Goal: Information Seeking & Learning: Find specific fact

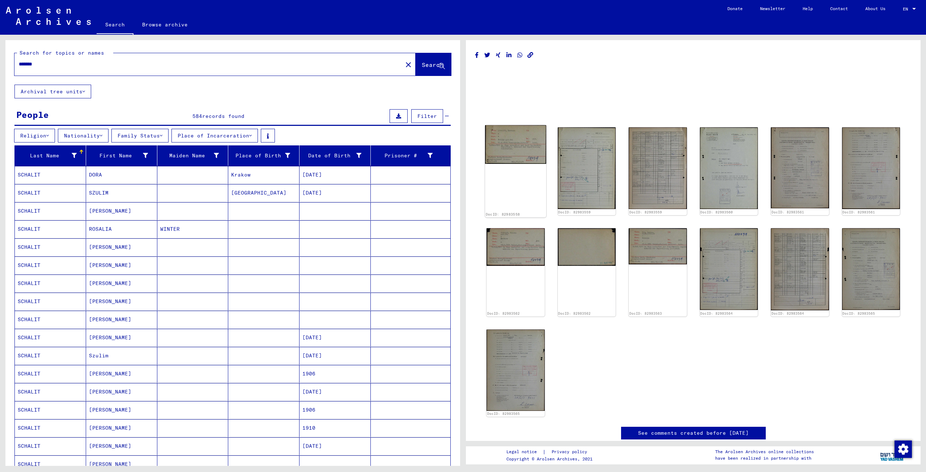
scroll to position [219, 0]
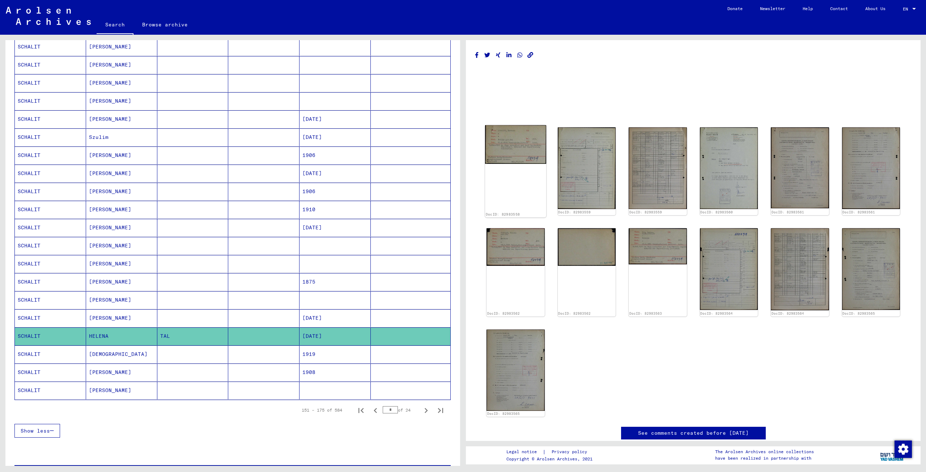
click at [517, 141] on img at bounding box center [515, 144] width 61 height 39
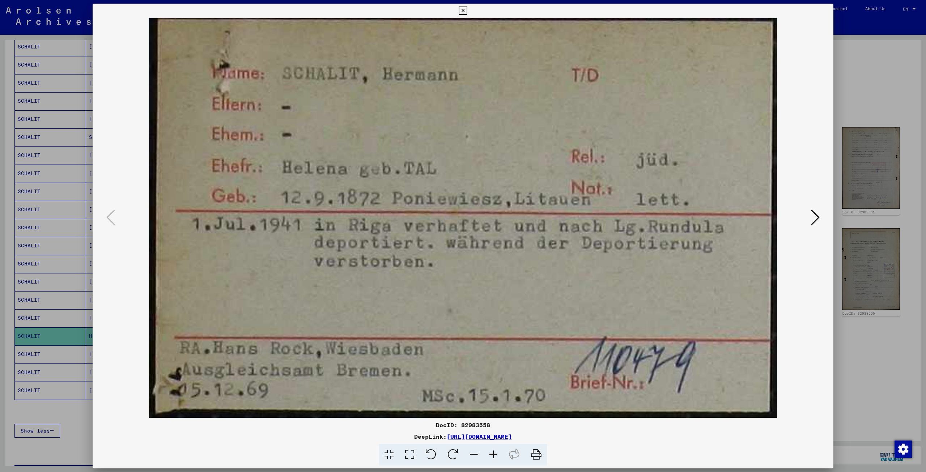
click at [818, 217] on icon at bounding box center [815, 217] width 9 height 17
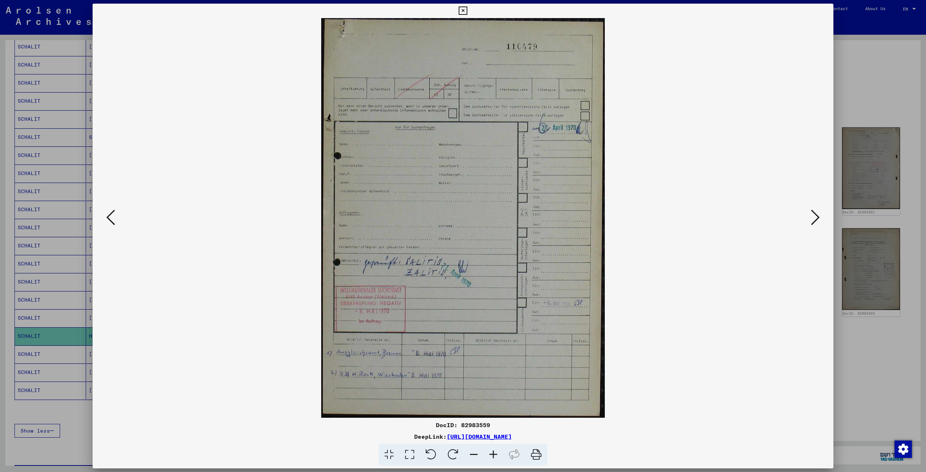
click at [817, 219] on icon at bounding box center [815, 217] width 9 height 17
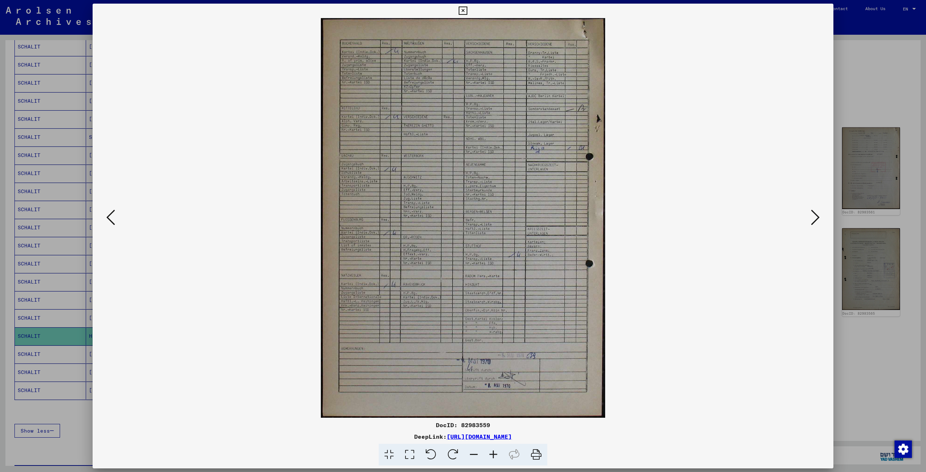
click at [815, 216] on icon at bounding box center [815, 217] width 9 height 17
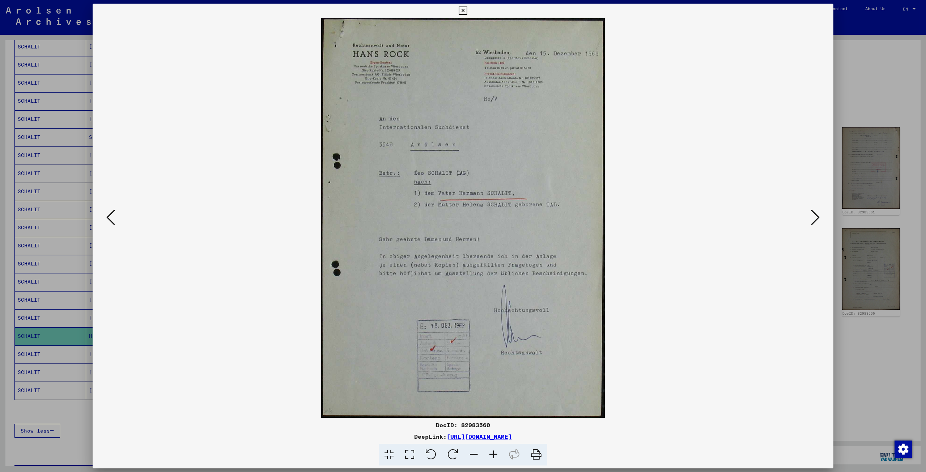
click at [812, 215] on icon at bounding box center [815, 217] width 9 height 17
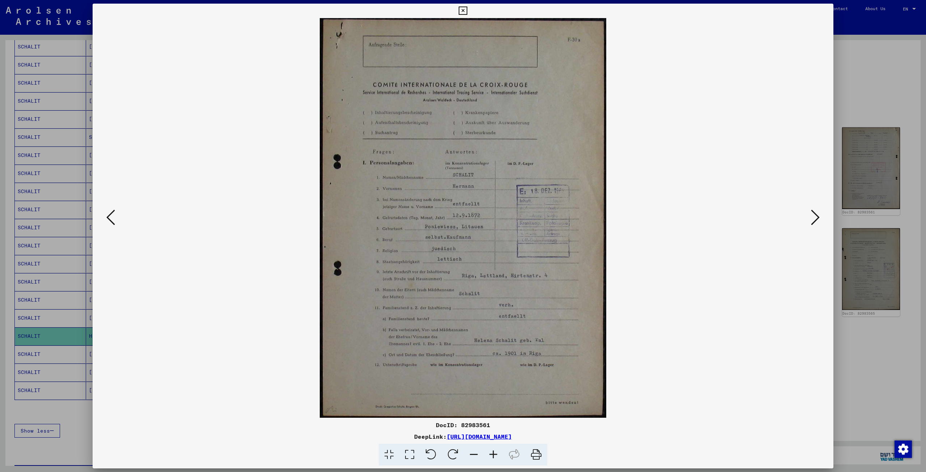
click at [815, 211] on icon at bounding box center [815, 217] width 9 height 17
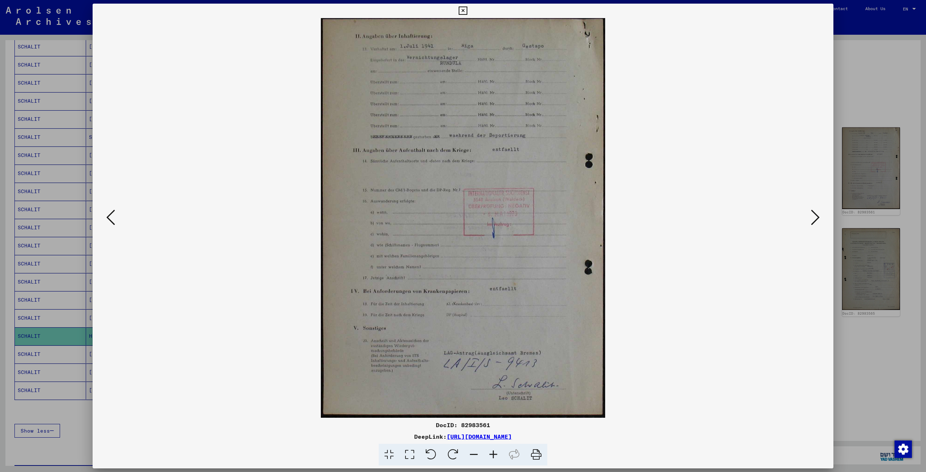
click at [815, 215] on icon at bounding box center [815, 217] width 9 height 17
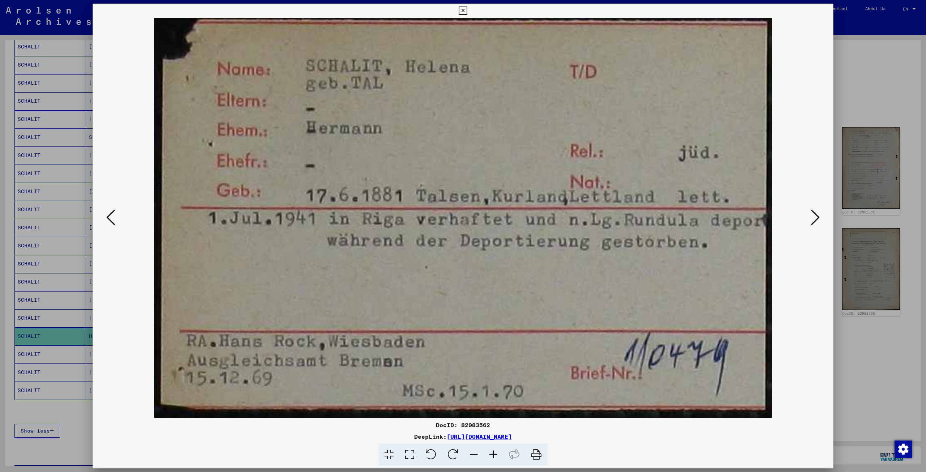
click at [816, 217] on icon at bounding box center [815, 217] width 9 height 17
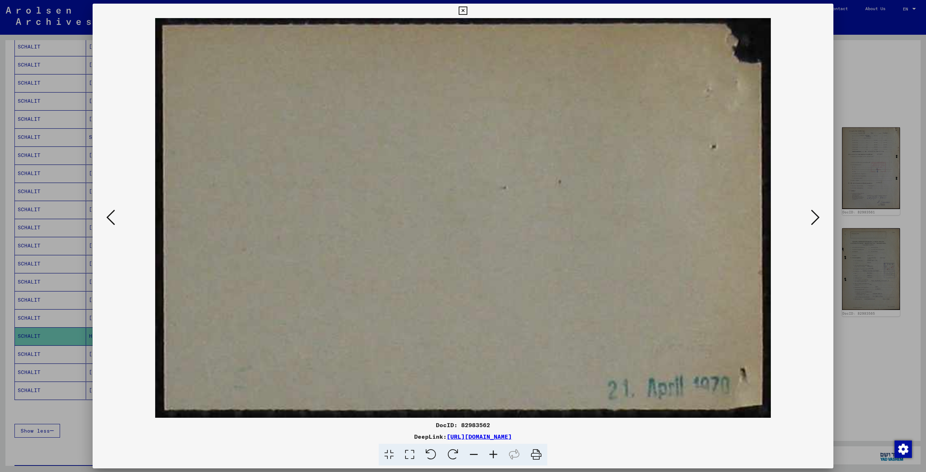
click at [816, 217] on icon at bounding box center [815, 217] width 9 height 17
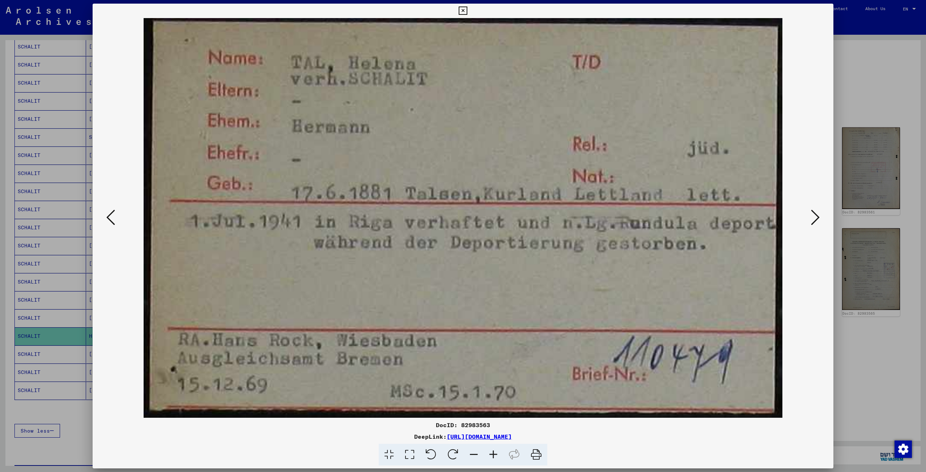
click at [816, 215] on icon at bounding box center [815, 217] width 9 height 17
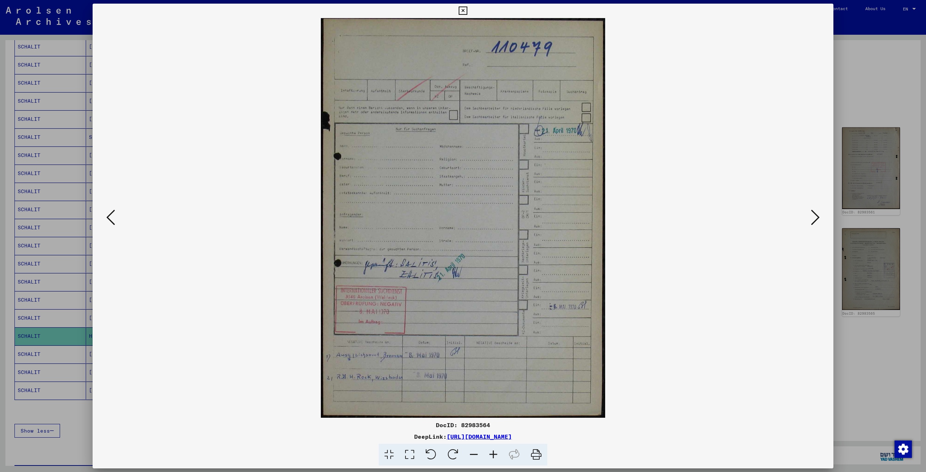
click at [812, 216] on icon at bounding box center [815, 217] width 9 height 17
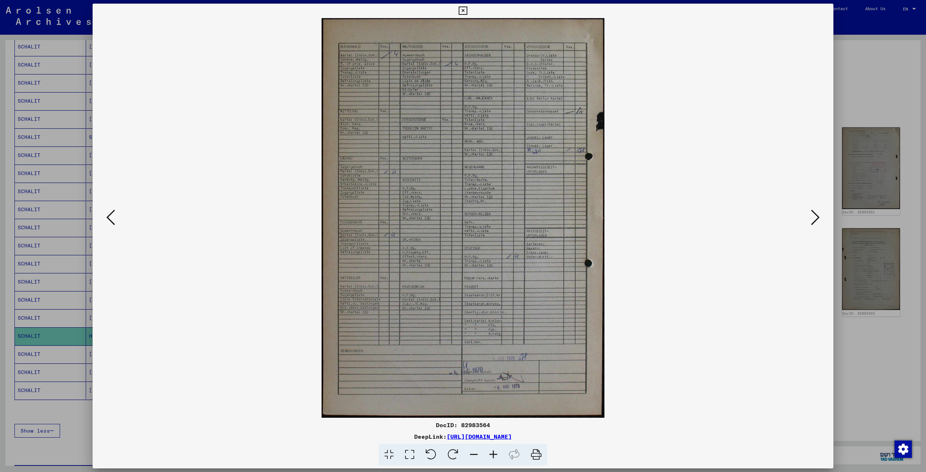
click at [812, 217] on icon at bounding box center [815, 217] width 9 height 17
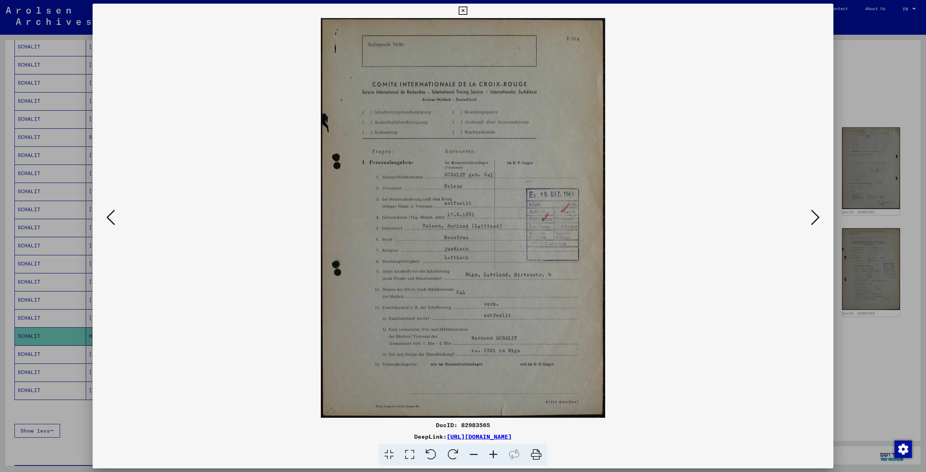
click at [815, 213] on icon at bounding box center [815, 217] width 9 height 17
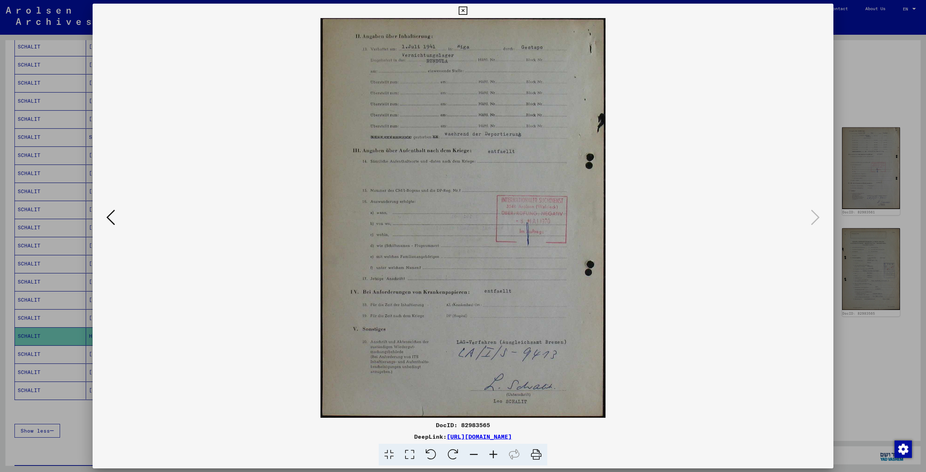
click at [893, 49] on div at bounding box center [463, 236] width 926 height 472
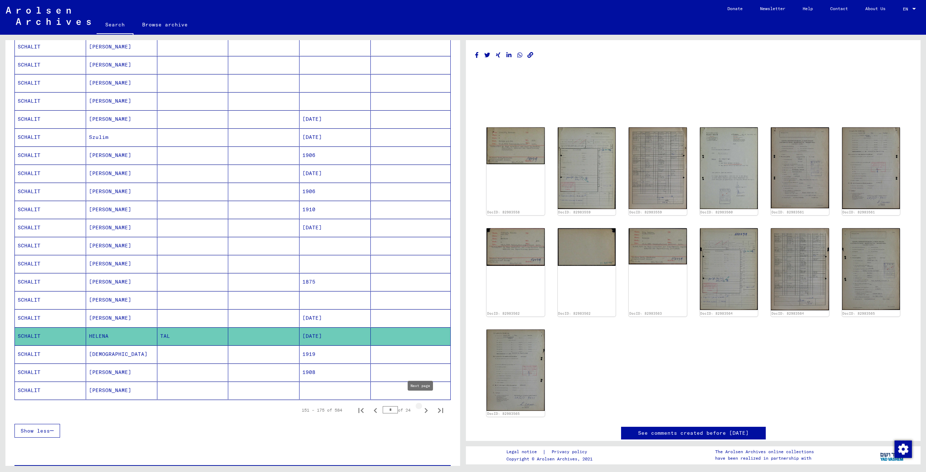
click at [421, 406] on icon "Next page" at bounding box center [426, 411] width 10 height 10
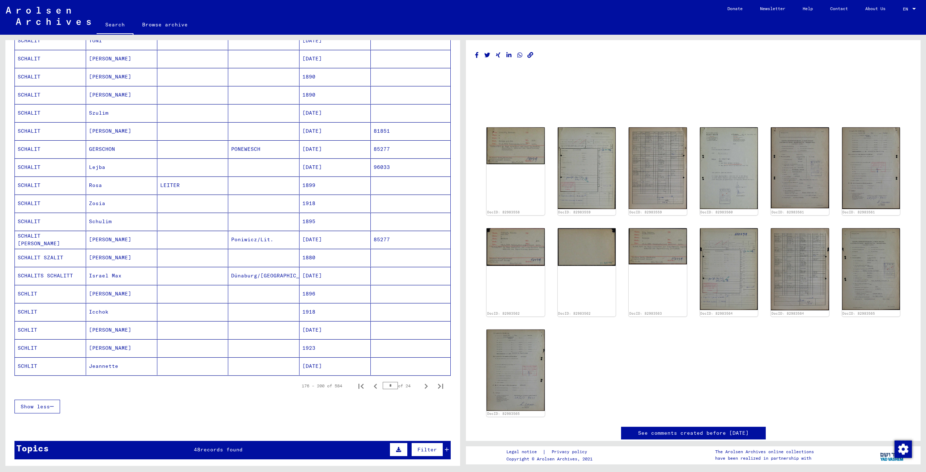
scroll to position [255, 0]
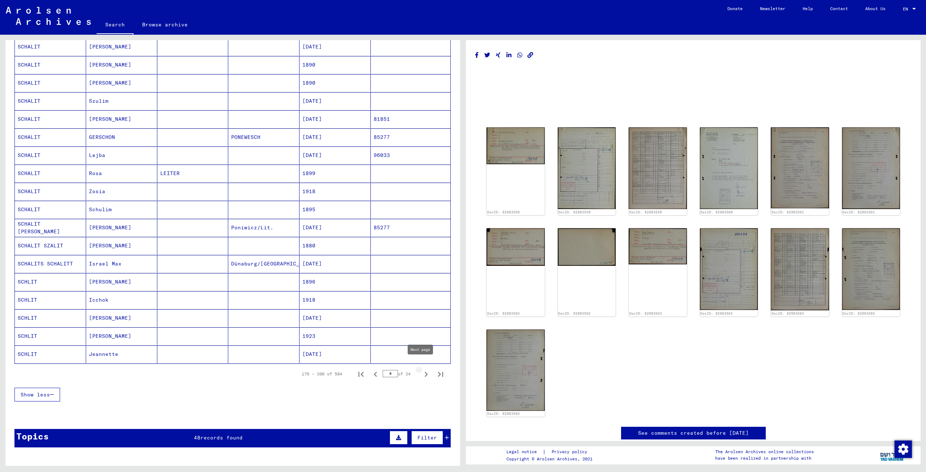
click at [421, 369] on icon "Next page" at bounding box center [426, 374] width 10 height 10
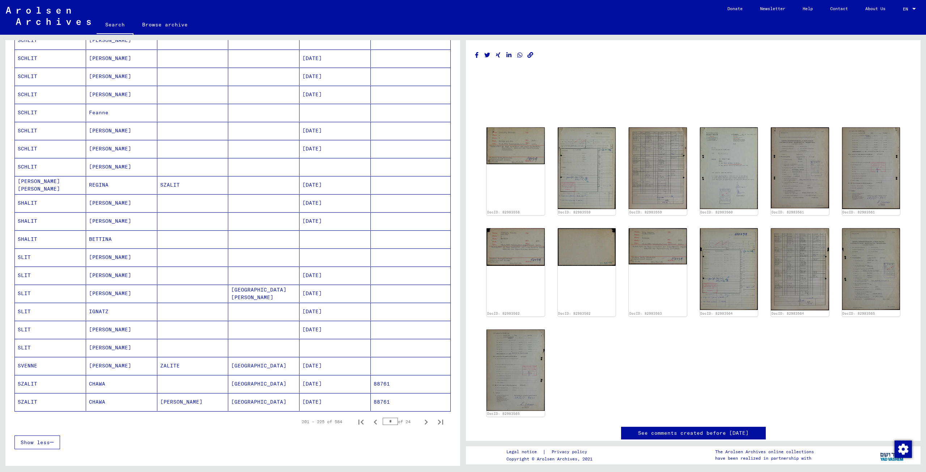
scroll to position [219, 0]
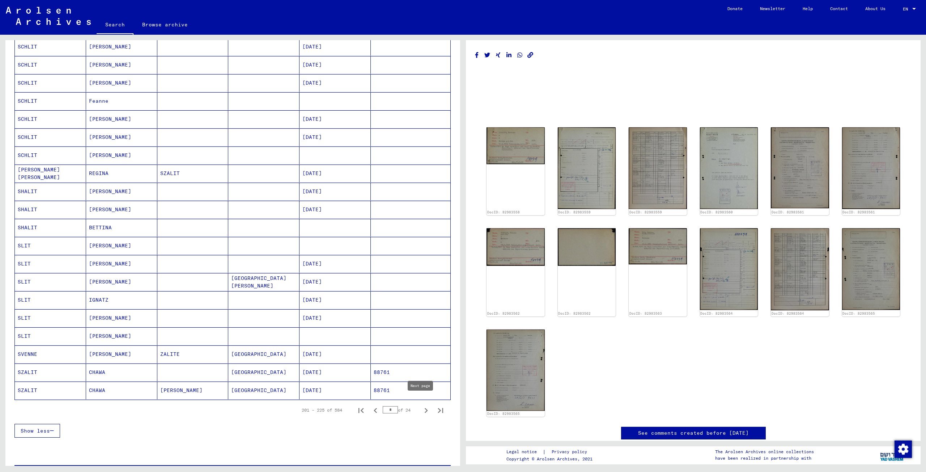
click at [421, 406] on icon "Next page" at bounding box center [426, 411] width 10 height 10
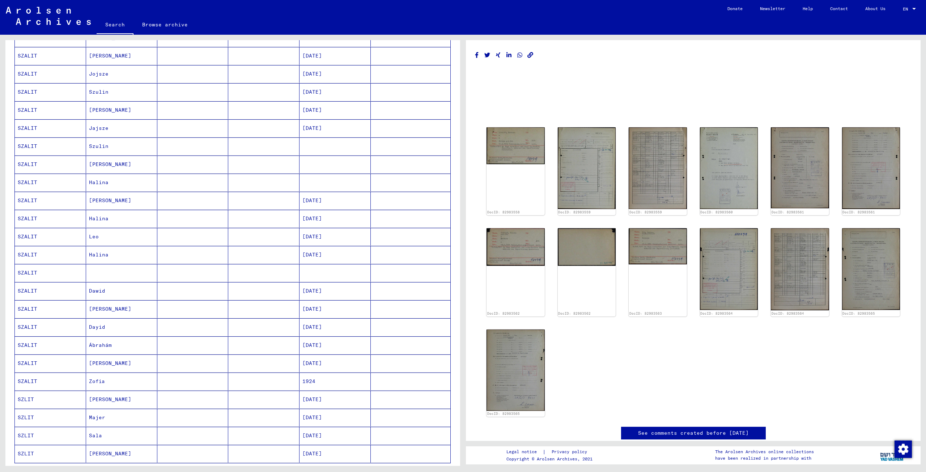
scroll to position [146, 0]
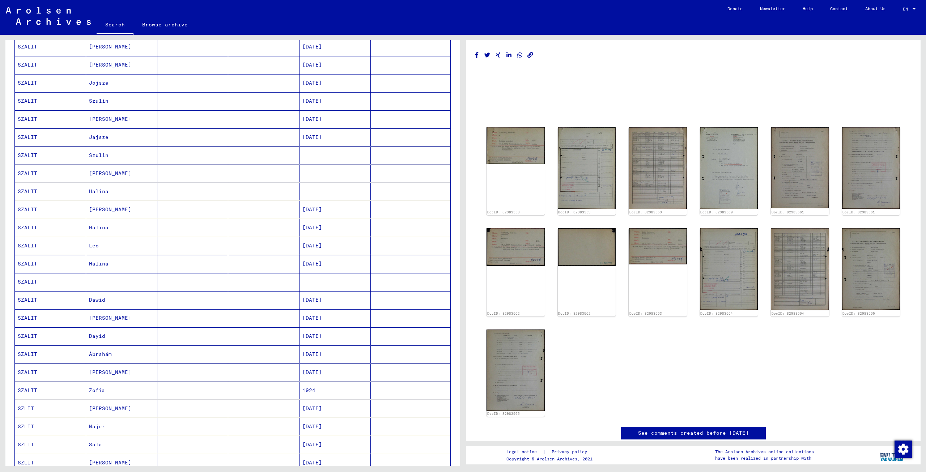
click at [138, 240] on mat-cell "Leo" at bounding box center [121, 246] width 71 height 18
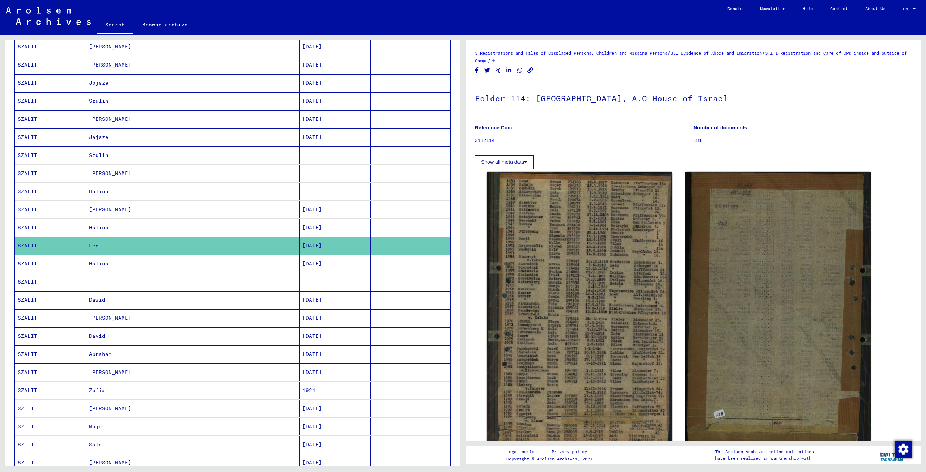
click at [119, 207] on mat-cell "[PERSON_NAME]" at bounding box center [121, 210] width 71 height 18
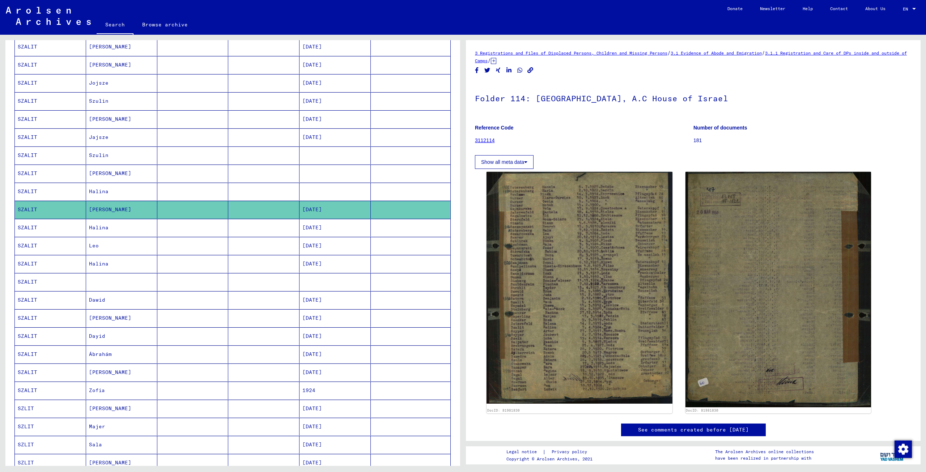
click at [121, 244] on mat-cell "Leo" at bounding box center [121, 246] width 71 height 18
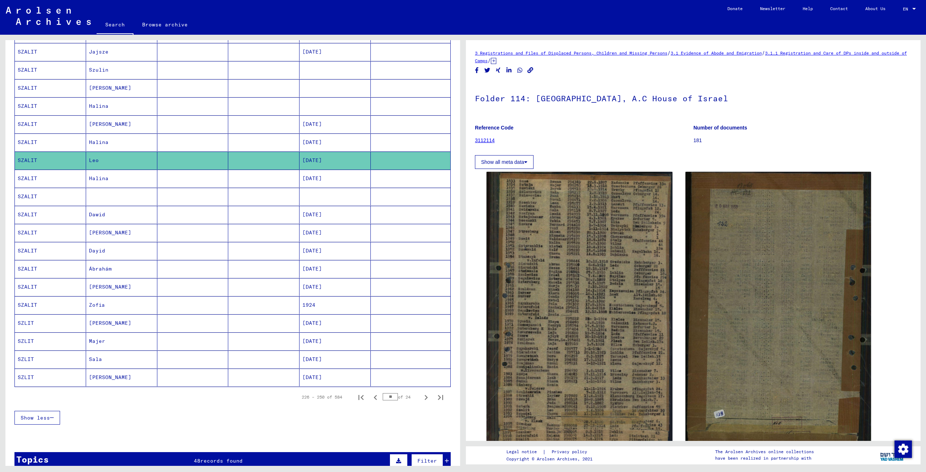
scroll to position [291, 0]
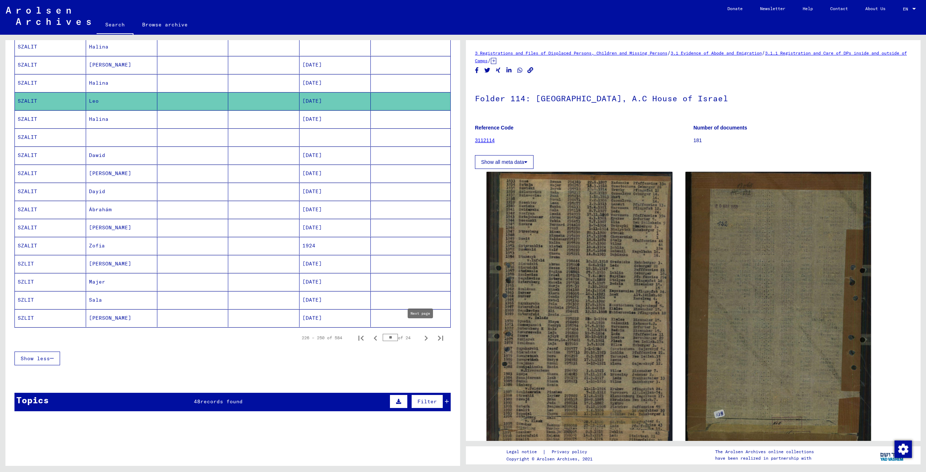
click at [421, 333] on icon "Next page" at bounding box center [426, 338] width 10 height 10
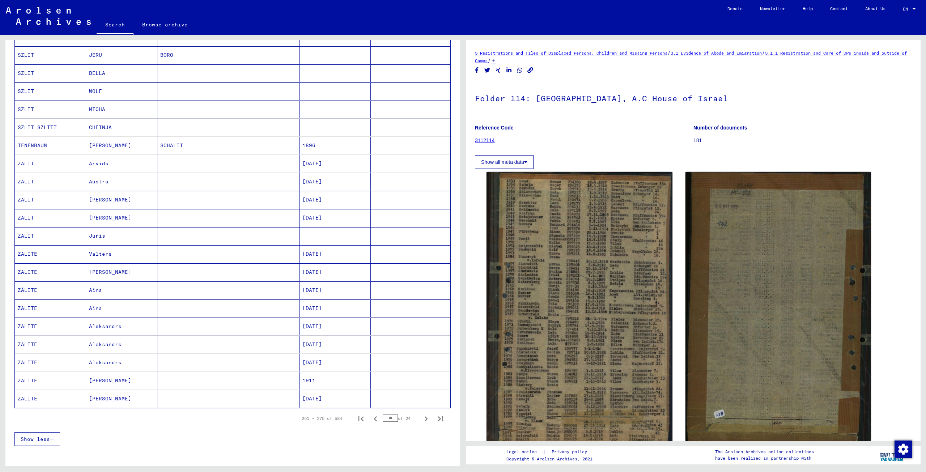
scroll to position [219, 0]
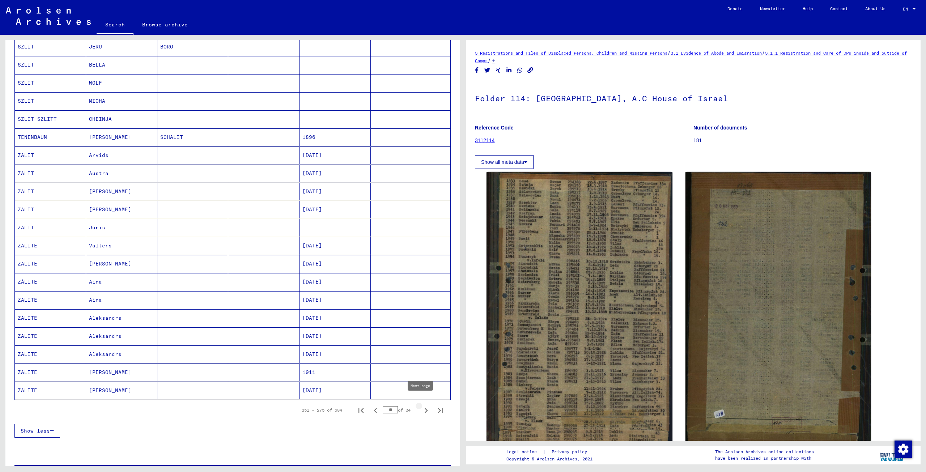
click at [425, 408] on icon "Next page" at bounding box center [426, 410] width 3 height 5
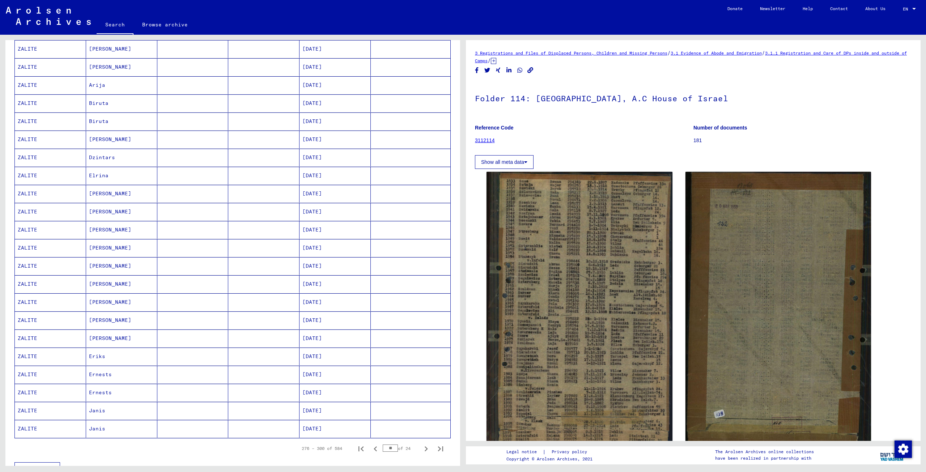
scroll to position [182, 0]
click at [421, 442] on icon "Next page" at bounding box center [426, 447] width 10 height 10
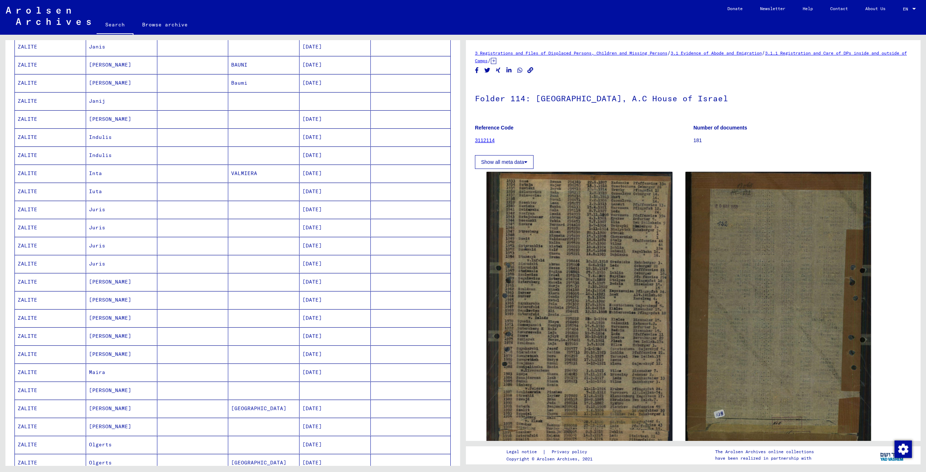
scroll to position [219, 0]
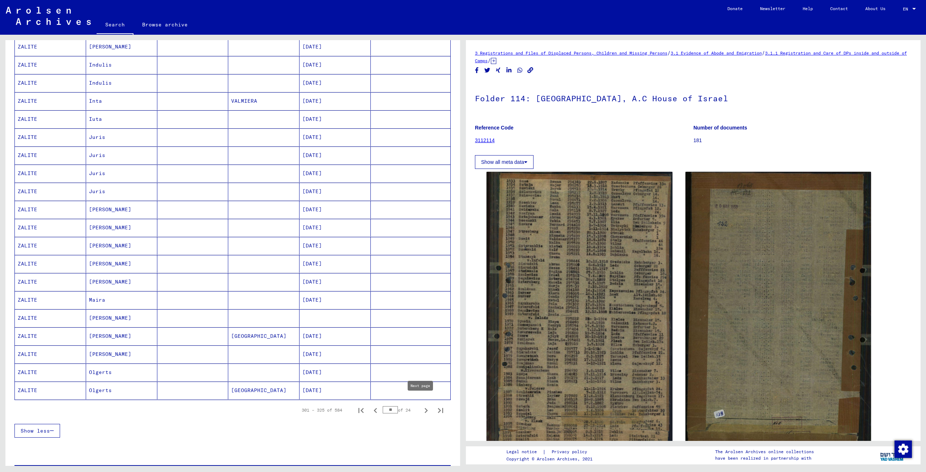
click at [425, 408] on icon "Next page" at bounding box center [426, 410] width 3 height 5
click at [421, 406] on icon "Next page" at bounding box center [426, 411] width 10 height 10
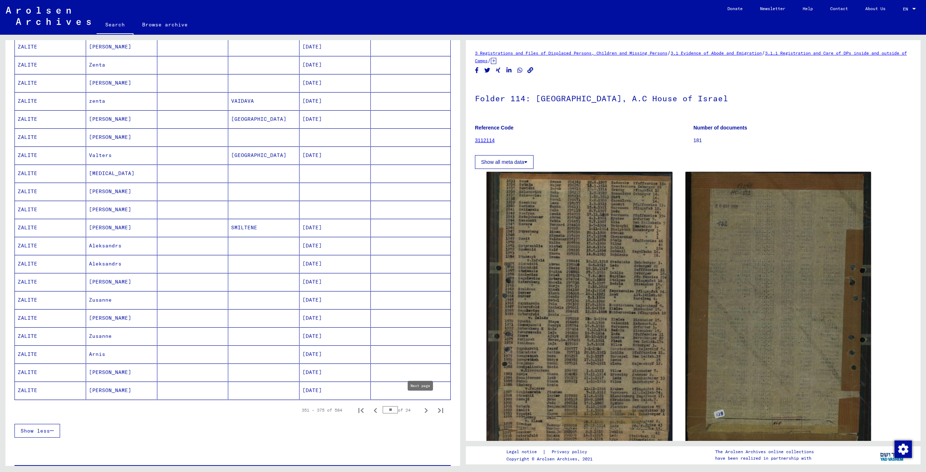
click at [421, 406] on icon "Next page" at bounding box center [426, 411] width 10 height 10
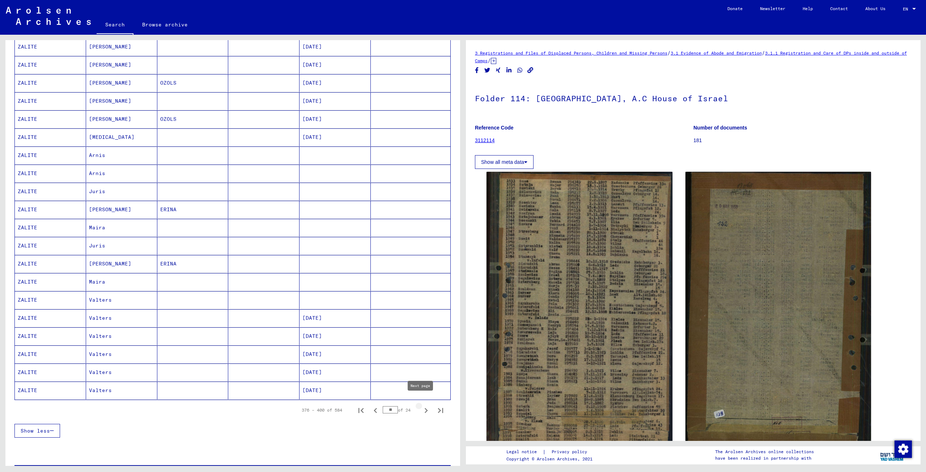
click at [425, 408] on icon "Next page" at bounding box center [426, 410] width 3 height 5
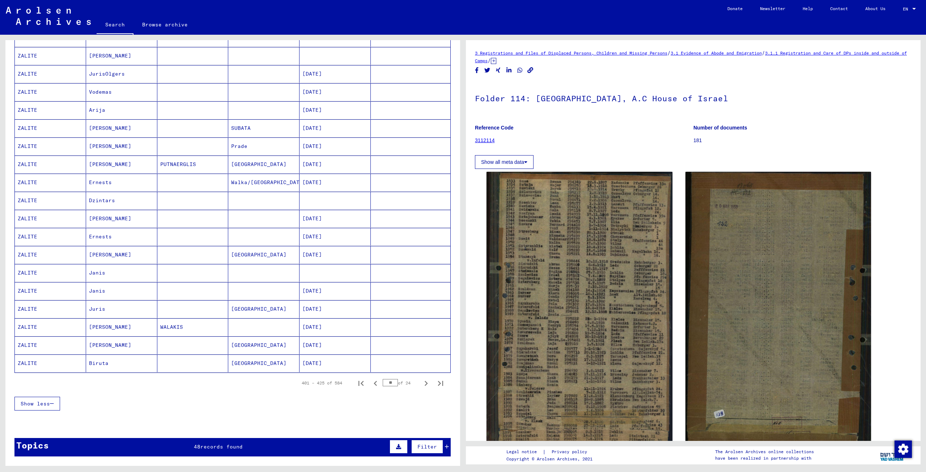
scroll to position [255, 0]
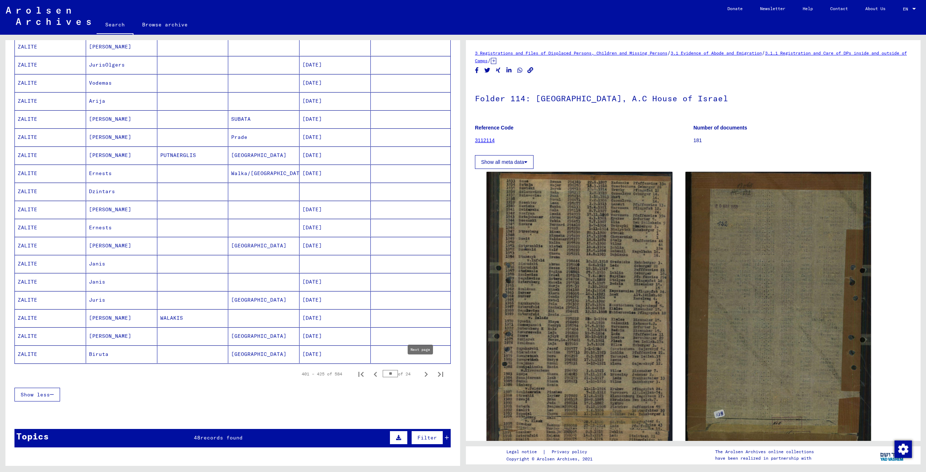
click at [421, 369] on icon "Next page" at bounding box center [426, 374] width 10 height 10
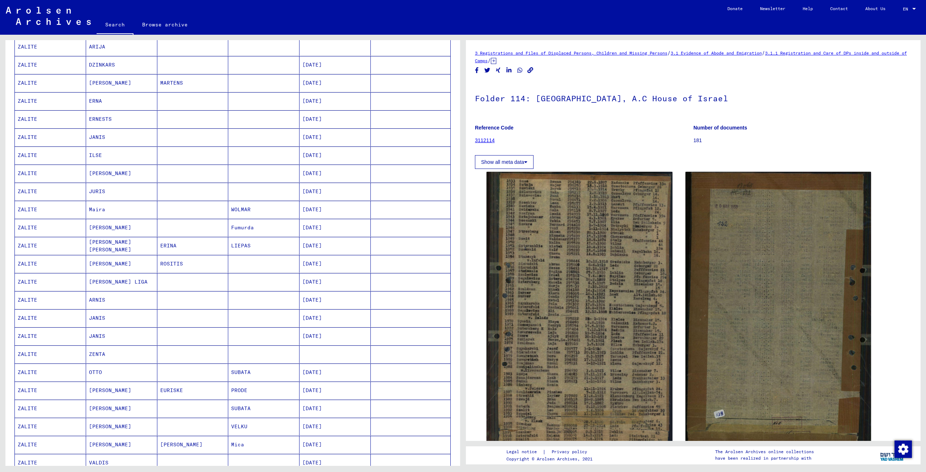
scroll to position [182, 0]
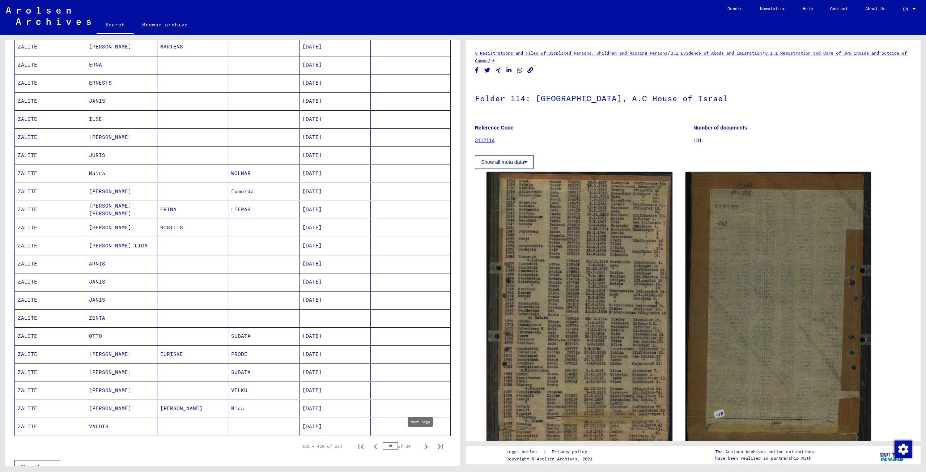
click at [421, 442] on icon "Next page" at bounding box center [426, 447] width 10 height 10
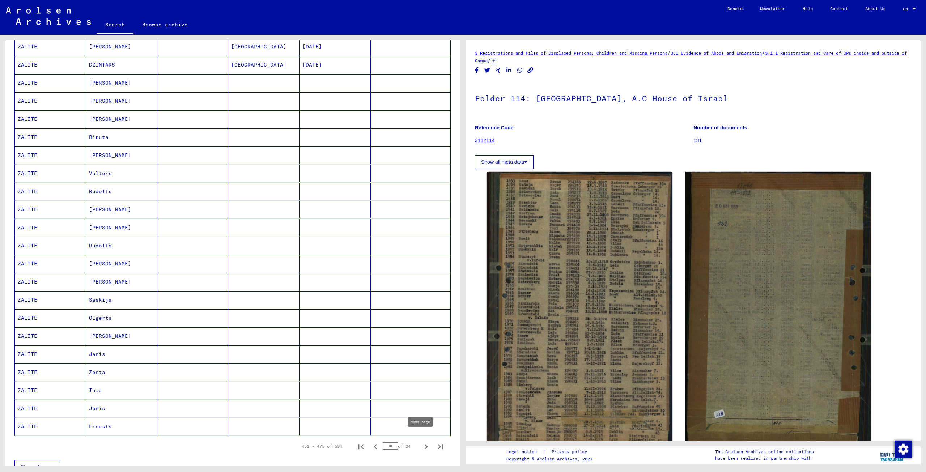
click at [421, 442] on icon "Next page" at bounding box center [426, 447] width 10 height 10
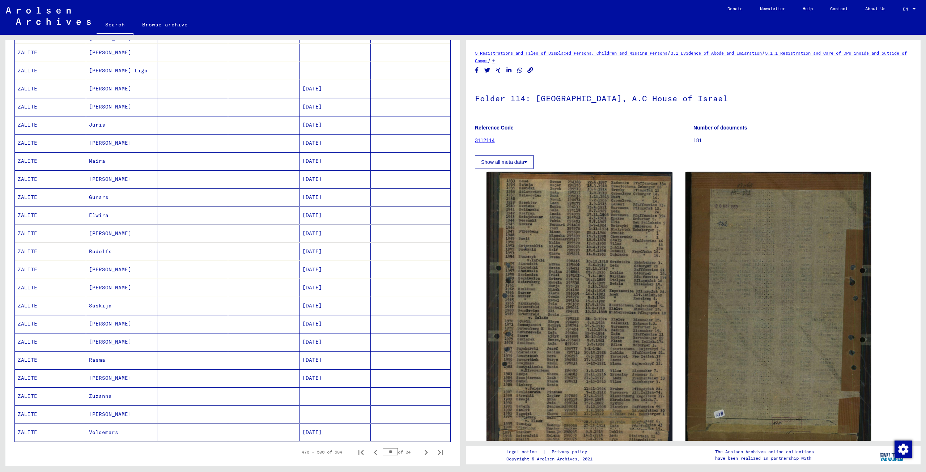
scroll to position [219, 0]
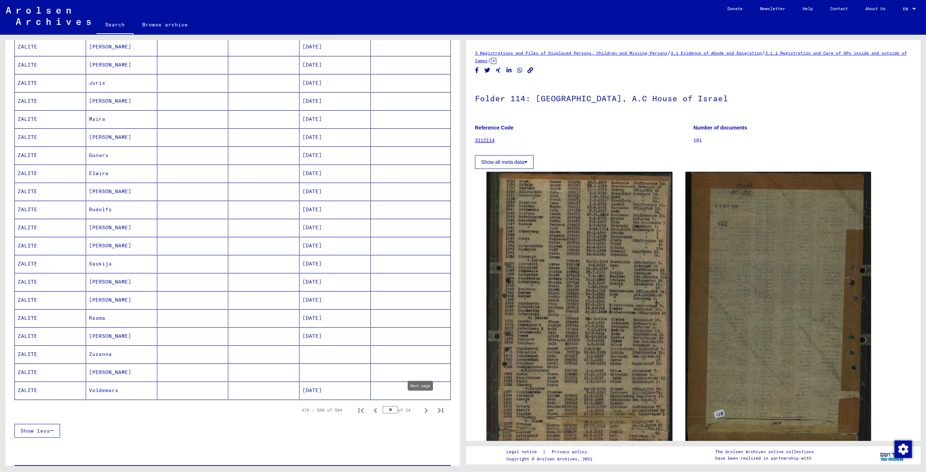
click at [421, 406] on icon "Next page" at bounding box center [426, 411] width 10 height 10
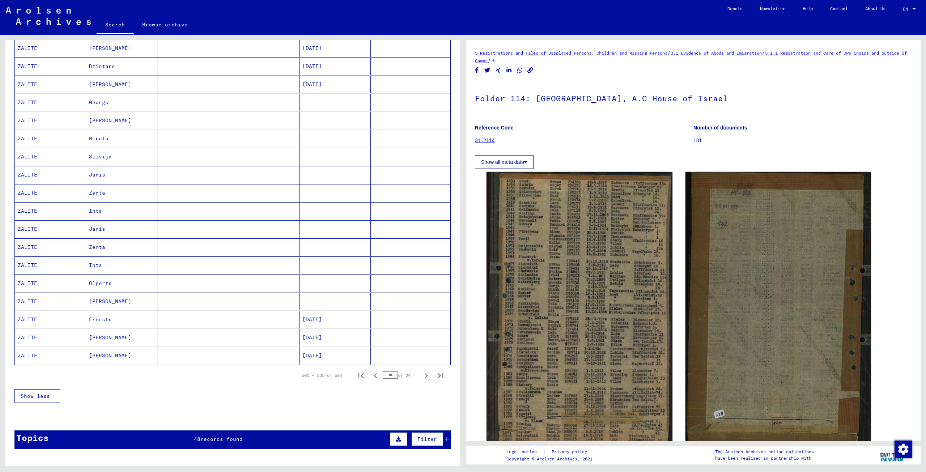
scroll to position [255, 0]
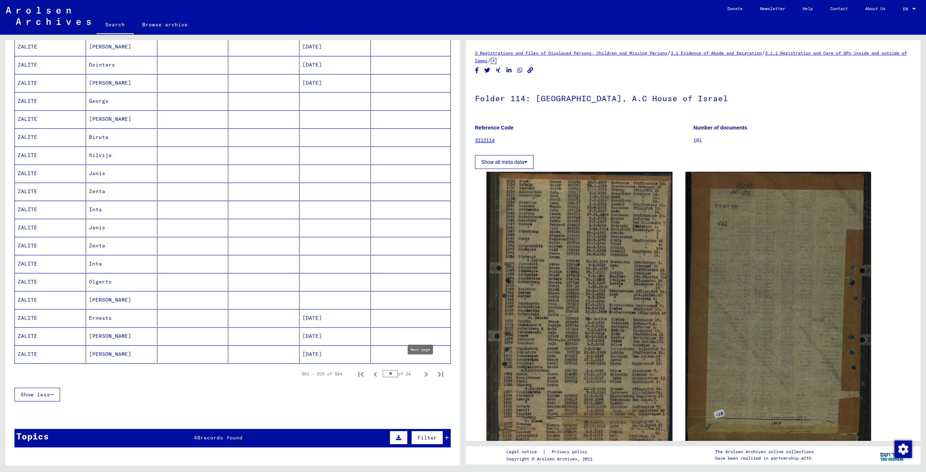
click at [422, 369] on icon "Next page" at bounding box center [426, 374] width 10 height 10
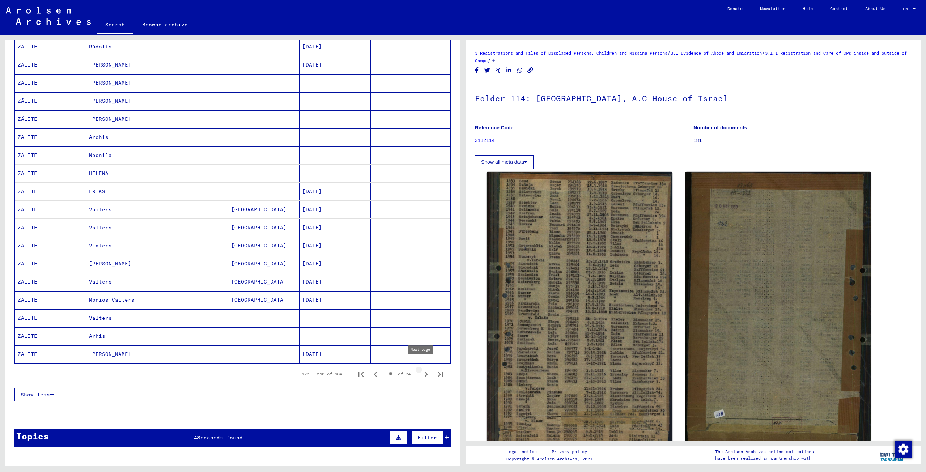
click at [425, 372] on icon "Next page" at bounding box center [426, 374] width 3 height 5
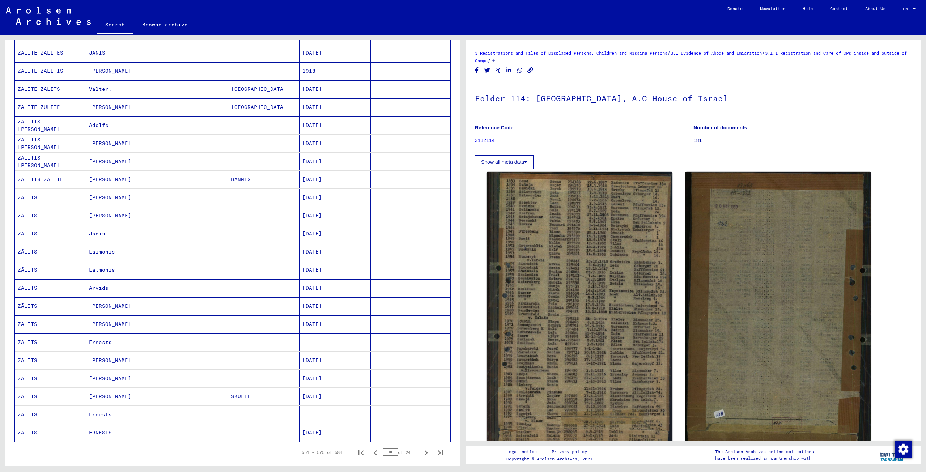
scroll to position [182, 0]
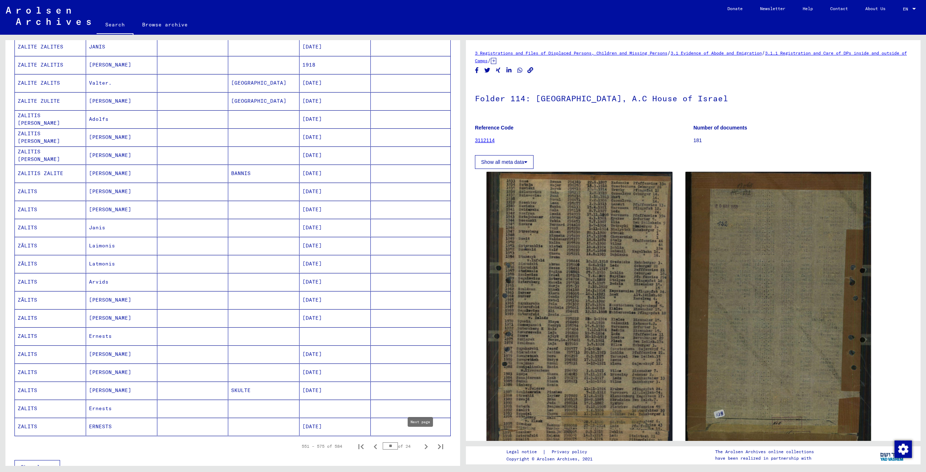
click at [422, 442] on icon "Next page" at bounding box center [426, 447] width 10 height 10
type input "**"
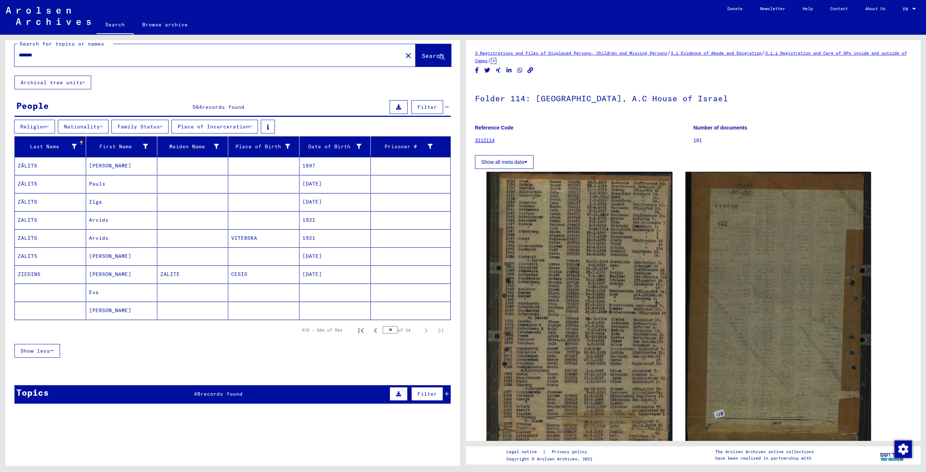
scroll to position [0, 0]
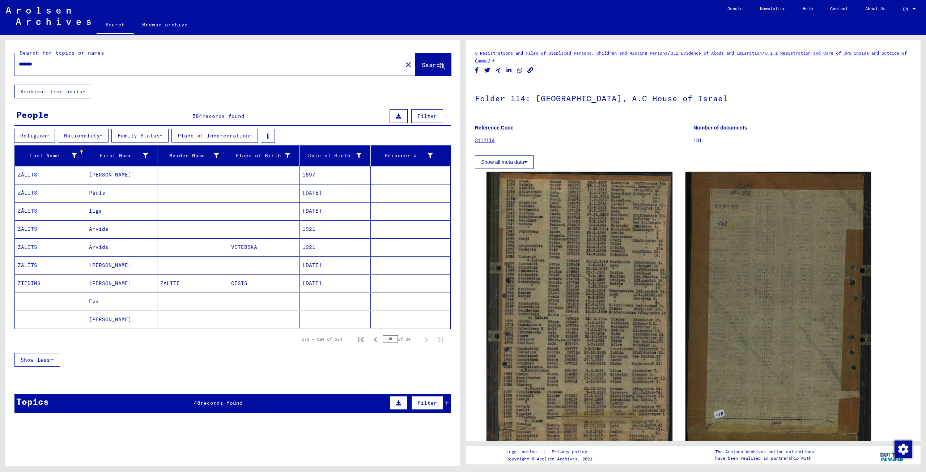
drag, startPoint x: 52, startPoint y: 64, endPoint x: -15, endPoint y: 64, distance: 66.9
click at [0, 64] on html "Search Browse archive Donate Newsletter Help Contact About Us Search Browse arc…" at bounding box center [463, 236] width 926 height 472
type input "*******"
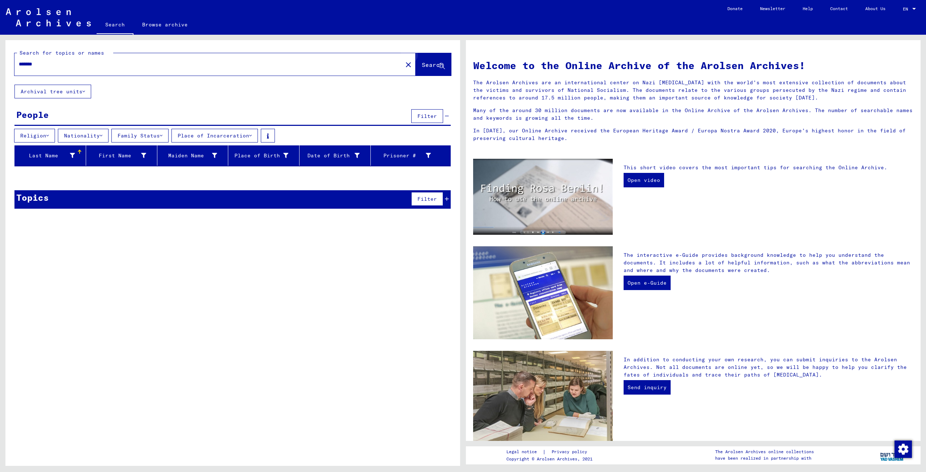
click at [439, 64] on span "Search" at bounding box center [433, 64] width 22 height 7
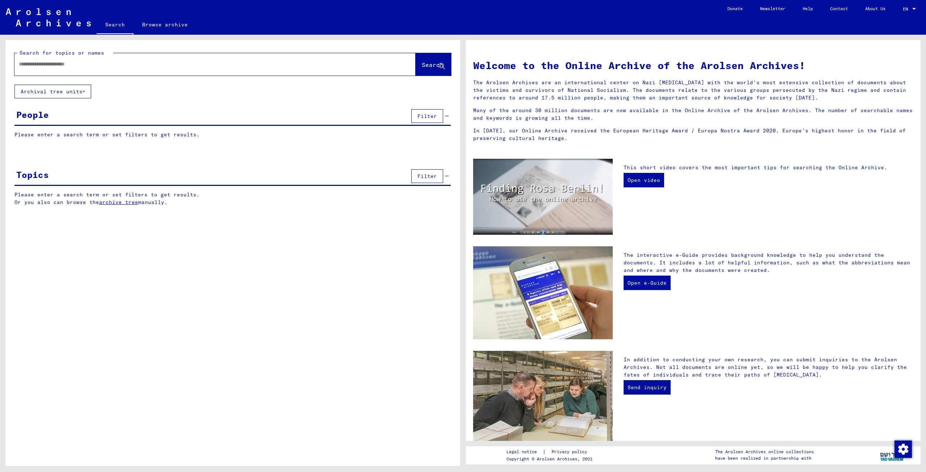
type input "*******"
